Goal: Task Accomplishment & Management: Manage account settings

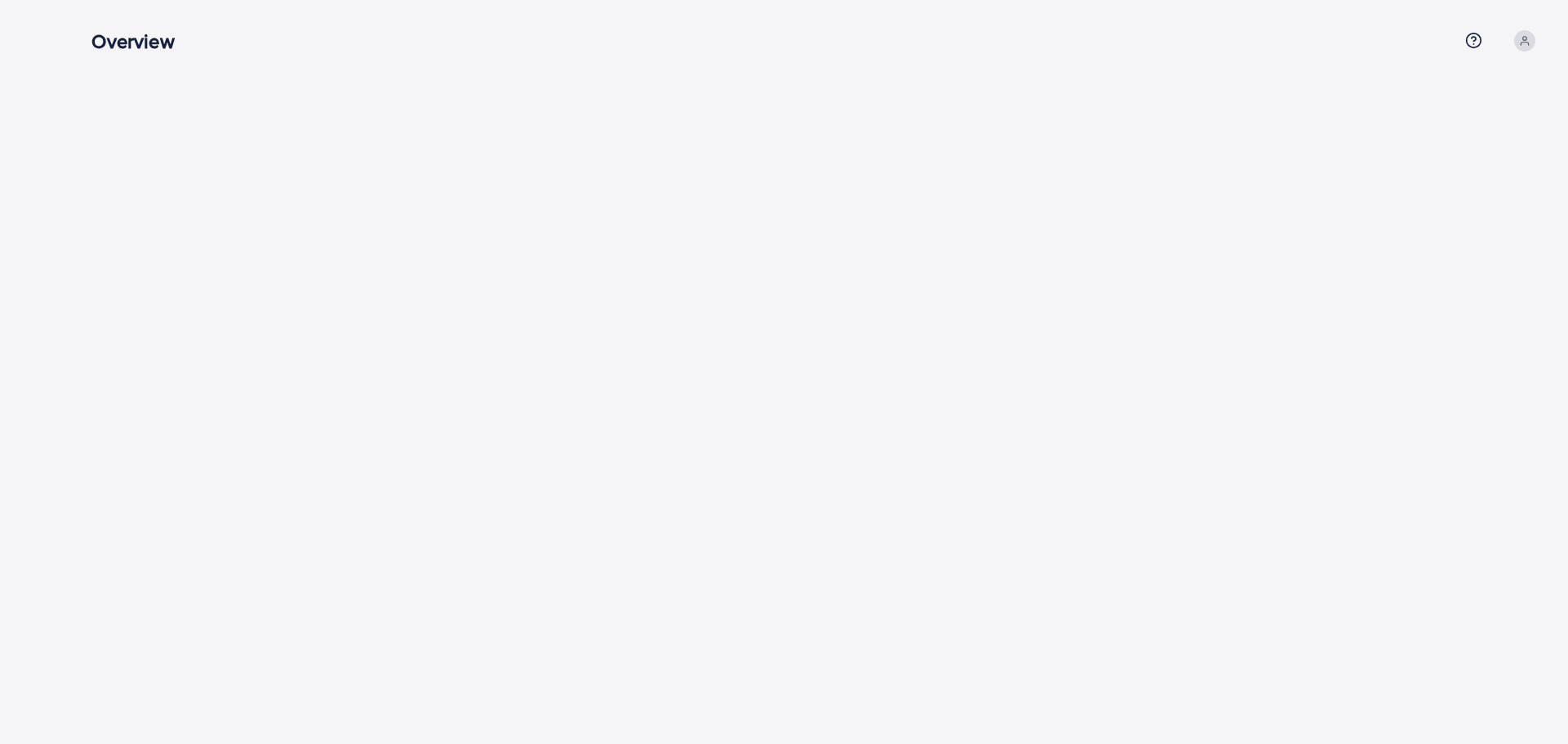
click at [129, 46] on h3 "Overview" at bounding box center [139, 40] width 96 height 24
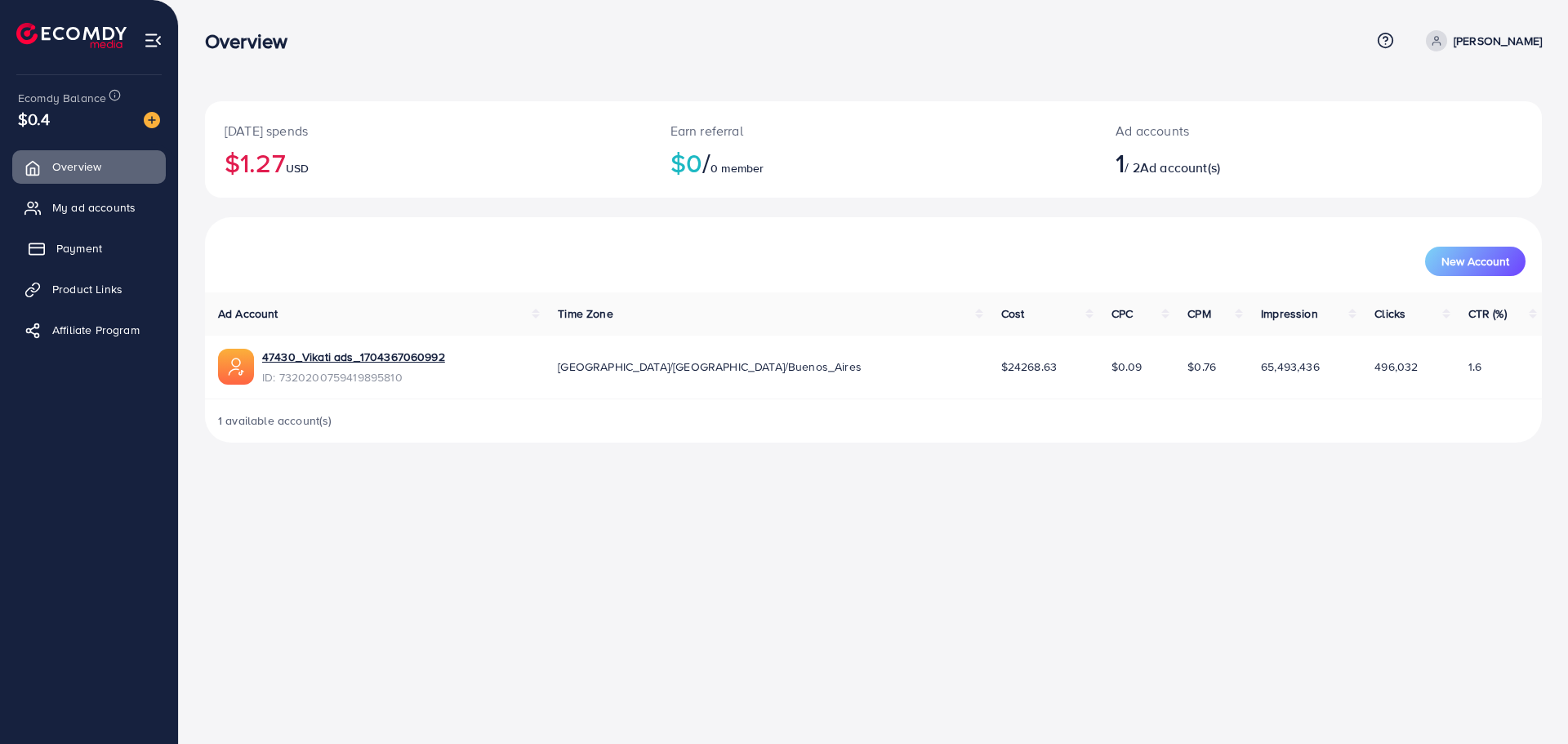
click at [96, 244] on span "Payment" at bounding box center [79, 248] width 46 height 16
